Goal: Task Accomplishment & Management: Use online tool/utility

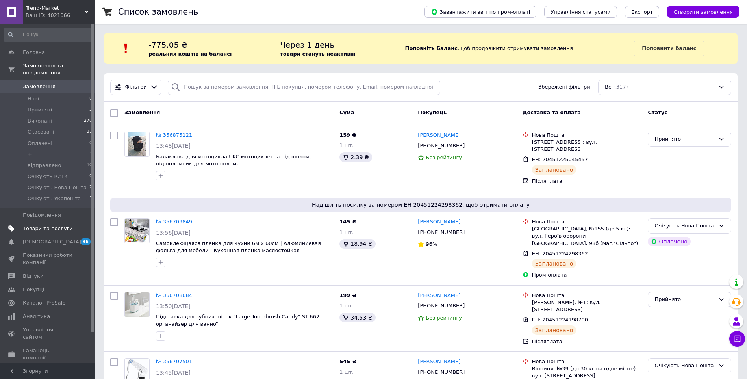
click at [41, 225] on span "Товари та послуги" at bounding box center [48, 228] width 50 height 7
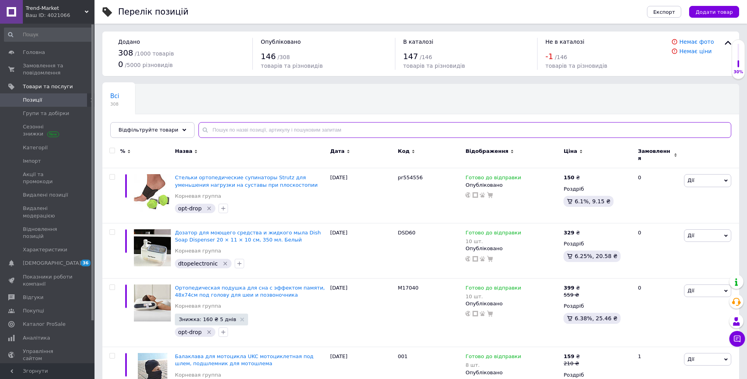
paste input "Кемпинговый фонарь"
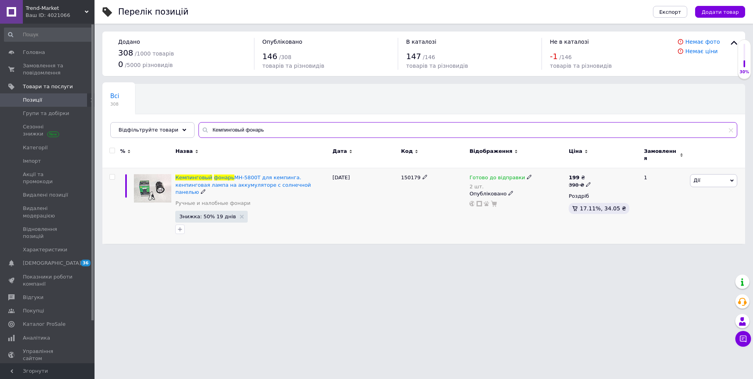
type input "Кемпинговый фонарь"
click at [587, 182] on icon at bounding box center [588, 184] width 5 height 5
click at [607, 165] on input "398" at bounding box center [626, 172] width 60 height 16
click at [619, 164] on input "398" at bounding box center [626, 172] width 60 height 16
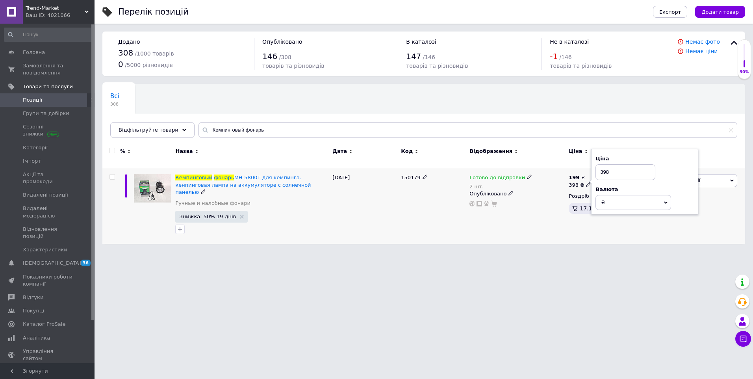
drag, startPoint x: 617, startPoint y: 164, endPoint x: 604, endPoint y: 166, distance: 12.3
click at [604, 166] on input "398" at bounding box center [626, 172] width 60 height 16
type input "300"
